Goal: Answer question/provide support: Share knowledge or assist other users

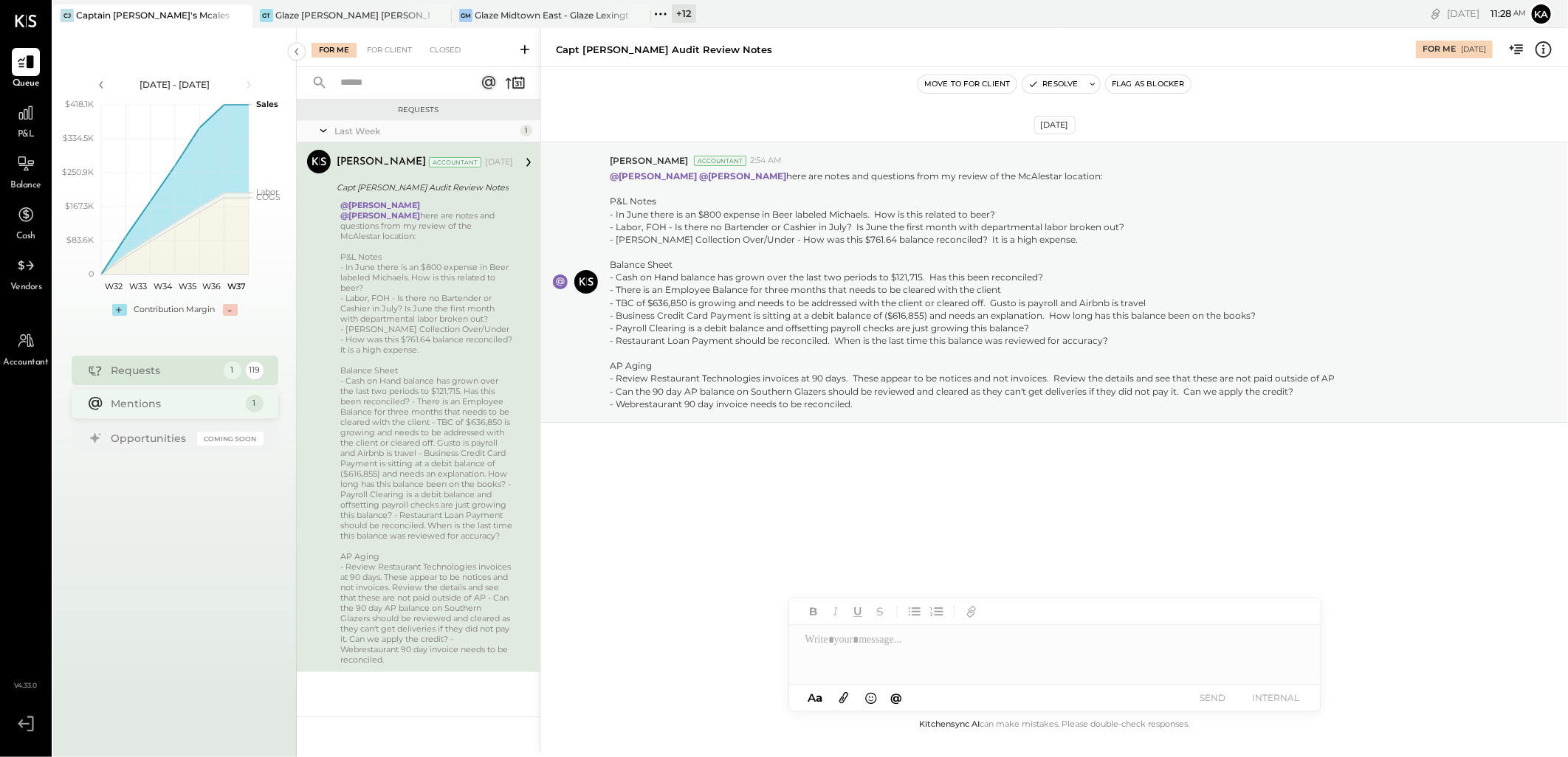
click at [119, 403] on div "Mentions" at bounding box center [175, 403] width 127 height 15
click at [1058, 84] on button "Resolve" at bounding box center [1053, 84] width 62 height 17
